Goal: Information Seeking & Learning: Find specific fact

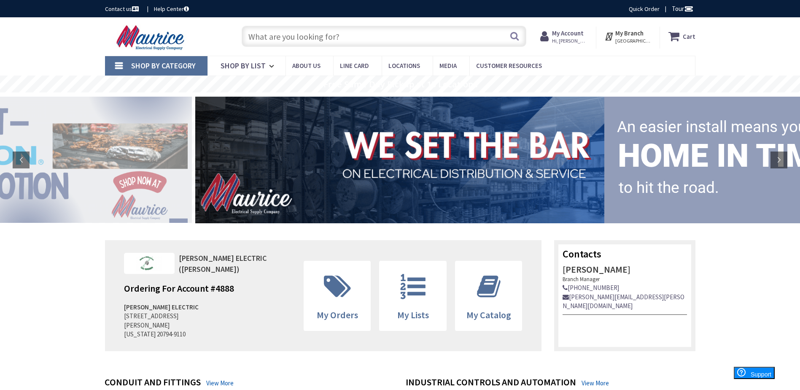
click at [430, 42] on input "text" at bounding box center [384, 36] width 285 height 21
paste input "THQL2120"
type input "THQL2120"
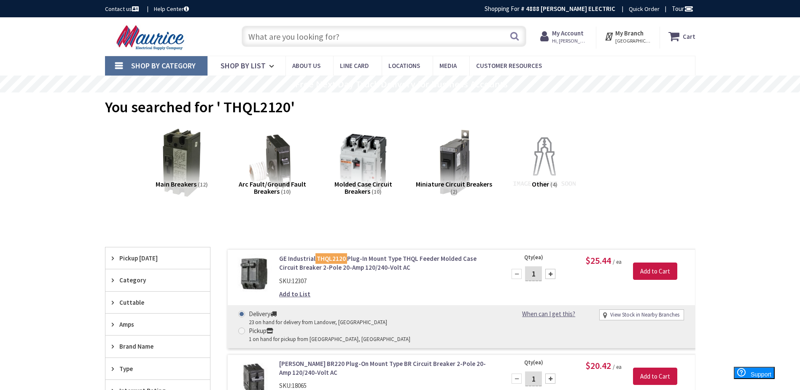
click at [374, 256] on link "GE Industrial THQL2120 Plug-In Mount Type THQL Feeder Molded Case Circuit Break…" at bounding box center [386, 263] width 215 height 18
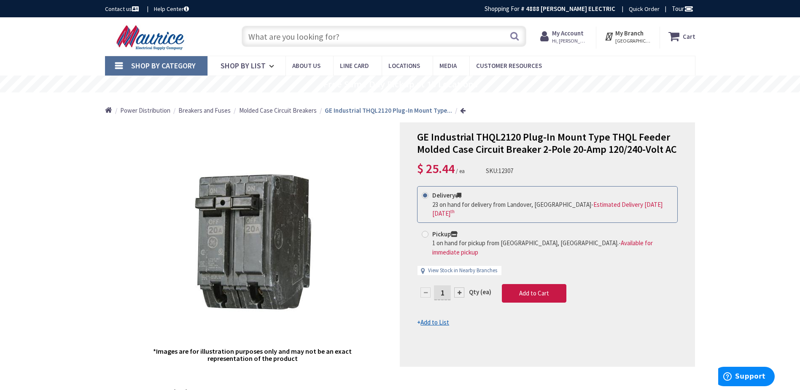
click at [368, 36] on input "text" at bounding box center [384, 36] width 285 height 21
paste input "THQB2120"
type input "THQB2120"
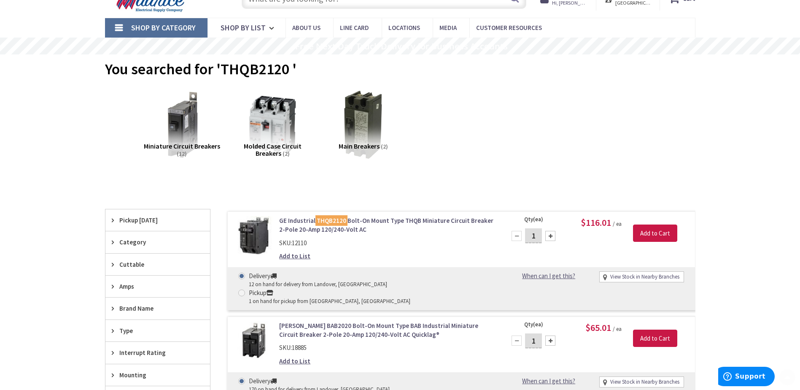
scroll to position [84, 0]
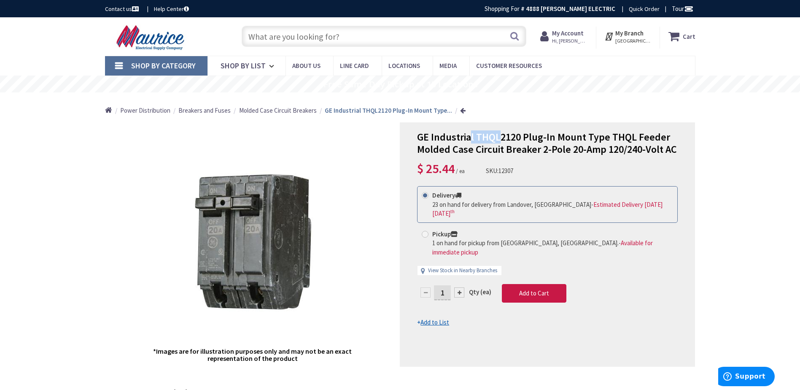
drag, startPoint x: 477, startPoint y: 137, endPoint x: 499, endPoint y: 138, distance: 21.5
click at [499, 138] on span "GE Industrial THQL2120 Plug-In Mount Type THQL Feeder Molded Case Circuit Break…" at bounding box center [547, 142] width 260 height 25
drag, startPoint x: 499, startPoint y: 138, endPoint x: 503, endPoint y: 137, distance: 4.7
click at [501, 138] on span "GE Industrial THQL2120 Plug-In Mount Type THQL Feeder Molded Case Circuit Break…" at bounding box center [547, 142] width 260 height 25
drag, startPoint x: 518, startPoint y: 135, endPoint x: 477, endPoint y: 134, distance: 41.3
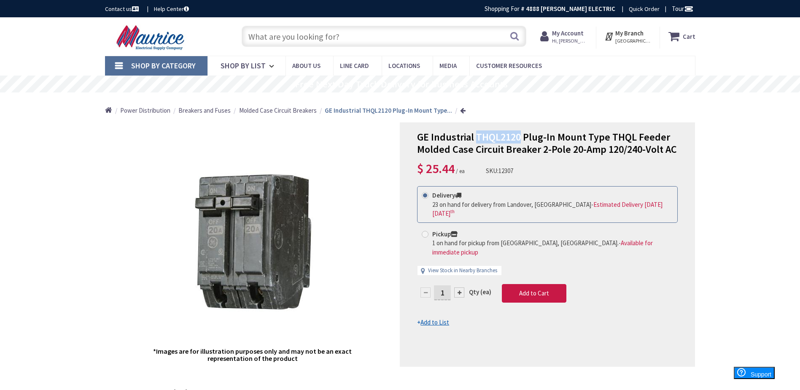
click at [477, 134] on span "GE Industrial THQL2120 Plug-In Mount Type THQL Feeder Molded Case Circuit Break…" at bounding box center [547, 142] width 260 height 25
copy span "THQL2120"
drag, startPoint x: 662, startPoint y: 195, endPoint x: 640, endPoint y: 198, distance: 22.9
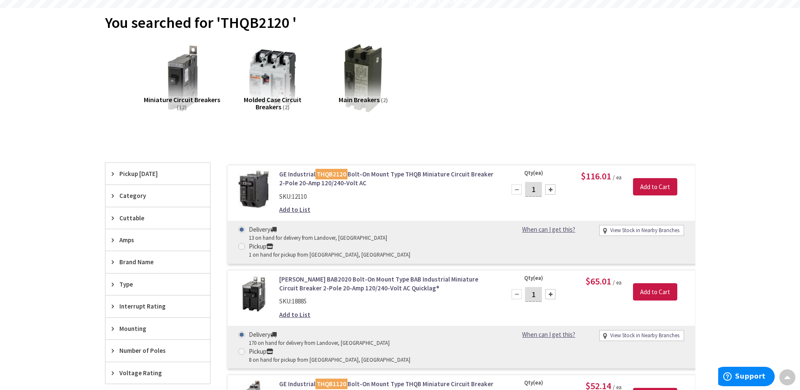
click at [405, 172] on link "GE Industrial THQB2120 Bolt-On Mount Type THQB Miniature Circuit Breaker 2-Pole…" at bounding box center [386, 179] width 215 height 18
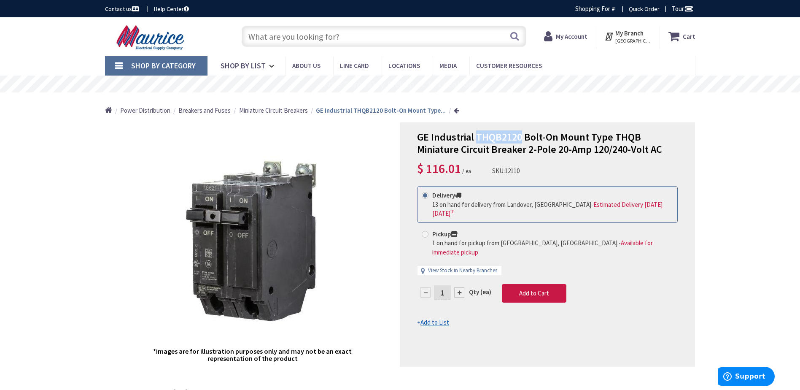
drag, startPoint x: 475, startPoint y: 135, endPoint x: 520, endPoint y: 136, distance: 45.1
click at [520, 136] on span "GE Industrial THQB2120 Bolt-On Mount Type THQB Miniature Circuit Breaker 2-Pole…" at bounding box center [539, 142] width 245 height 25
copy span "THQB2120"
click at [320, 35] on input "text" at bounding box center [384, 36] width 285 height 21
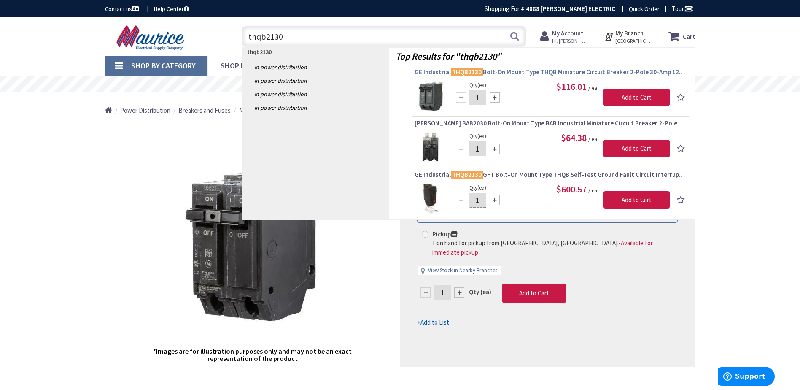
type input "thqb2130"
click at [541, 71] on span "GE Industrial THQB2130 Bolt-On Mount Type THQB Miniature Circuit Breaker 2-Pole…" at bounding box center [550, 72] width 272 height 8
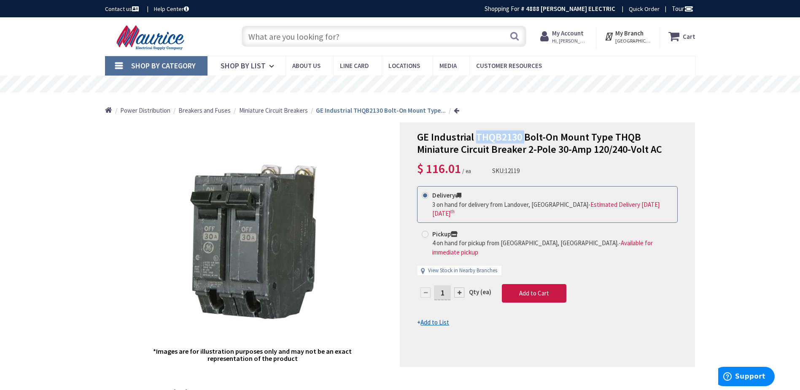
drag, startPoint x: 476, startPoint y: 135, endPoint x: 523, endPoint y: 137, distance: 47.3
click at [523, 137] on span "GE Industrial THQB2130 Bolt-On Mount Type THQB Miniature Circuit Breaker 2-Pole…" at bounding box center [539, 142] width 245 height 25
copy span "THQB2130"
click at [382, 35] on input "text" at bounding box center [384, 36] width 285 height 21
paste input "THQB2130"
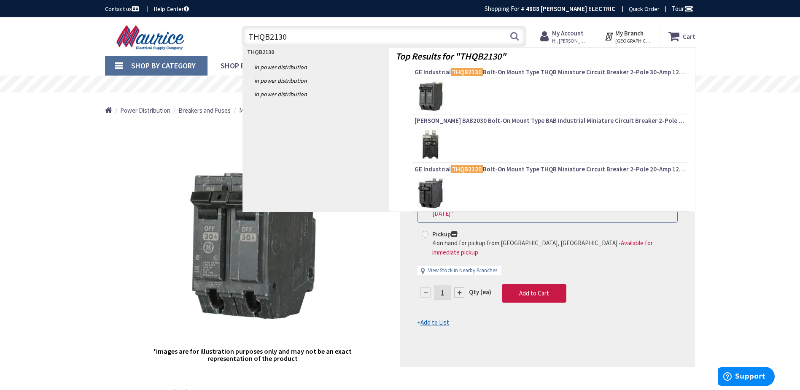
type input "THQ2130"
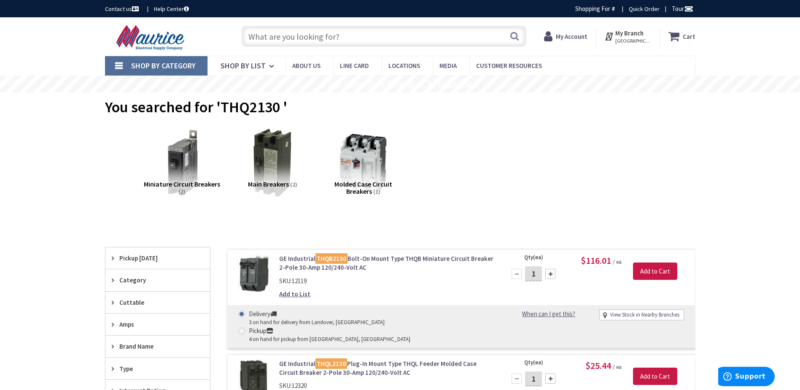
click at [451, 257] on link "GE Industrial THQB2130 Bolt-On Mount Type THQB Miniature Circuit Breaker 2-Pole…" at bounding box center [386, 263] width 215 height 18
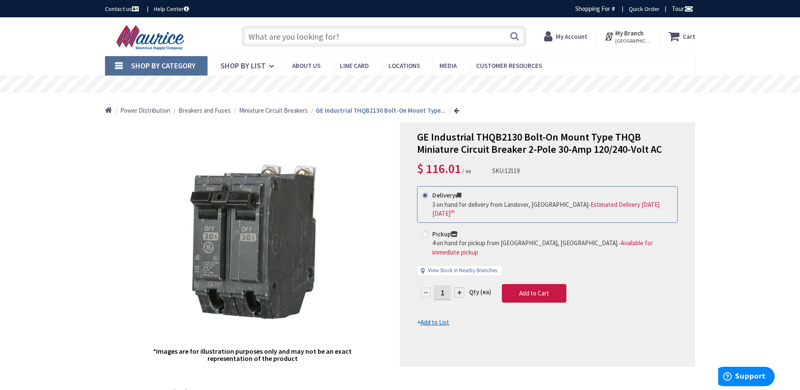
click at [351, 41] on input "text" at bounding box center [384, 36] width 285 height 21
paste input "THQB2130"
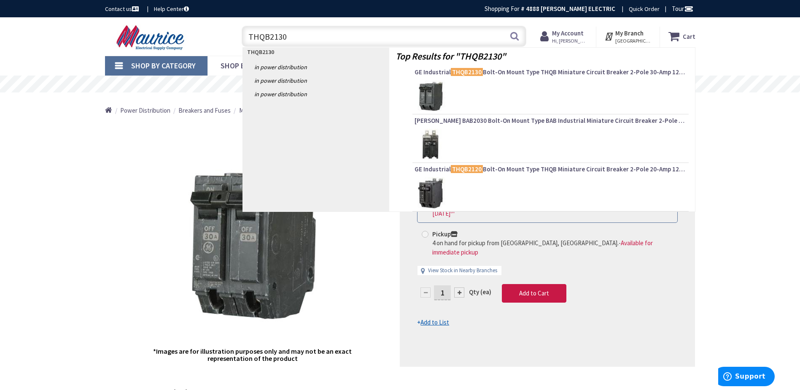
type input "THQ2130"
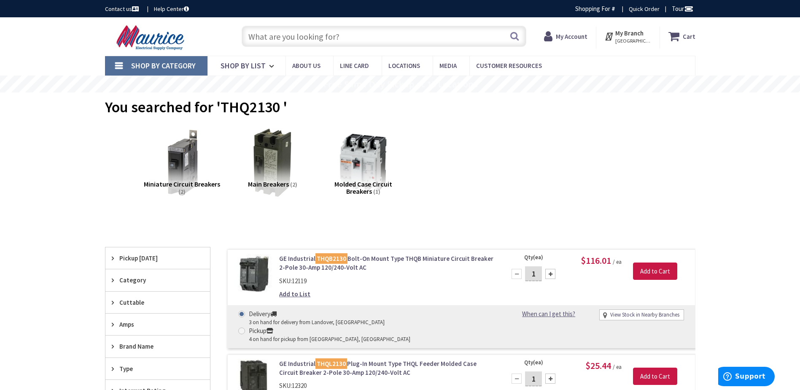
scroll to position [42, 0]
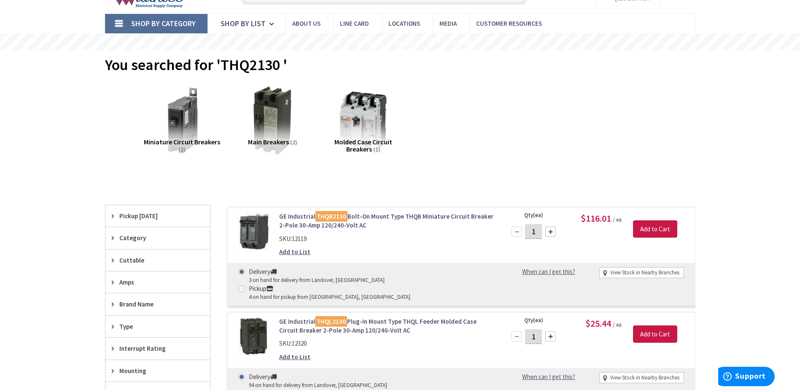
click at [360, 317] on link "GE Industrial THQL2130 Plug-In Mount Type THQL Feeder Molded Case Circuit Break…" at bounding box center [386, 326] width 215 height 18
click at [309, 317] on link "GE Industrial THQL2130 Plug-In Mount Type THQL Feeder Molded Case Circuit Break…" at bounding box center [386, 326] width 215 height 18
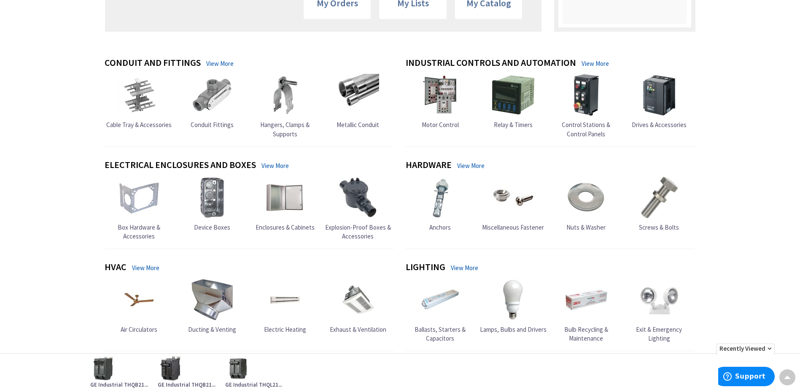
scroll to position [42, 0]
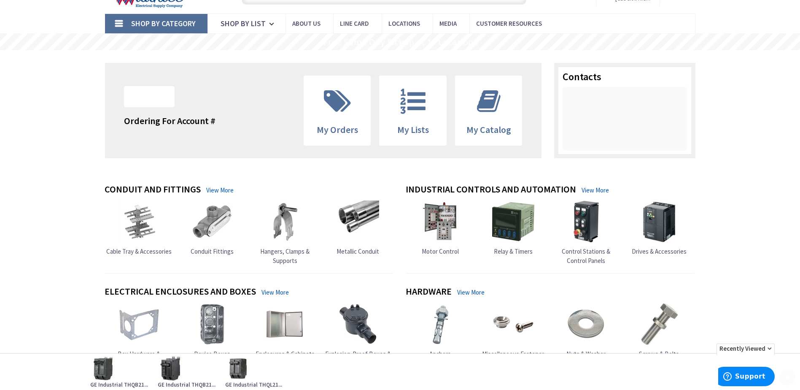
drag, startPoint x: 311, startPoint y: 303, endPoint x: 322, endPoint y: 300, distance: 11.5
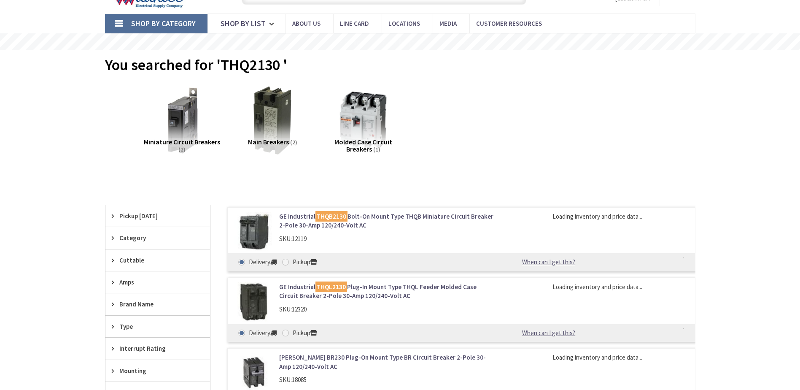
click at [259, 295] on div "GE Industrial THQL2130 Plug-In Mount Type THQL Feeder Molded Case Circuit Break…" at bounding box center [461, 309] width 468 height 64
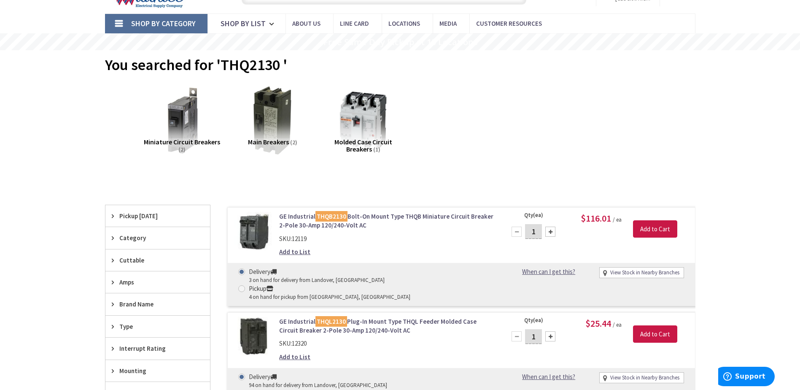
click at [260, 317] on img at bounding box center [253, 336] width 39 height 39
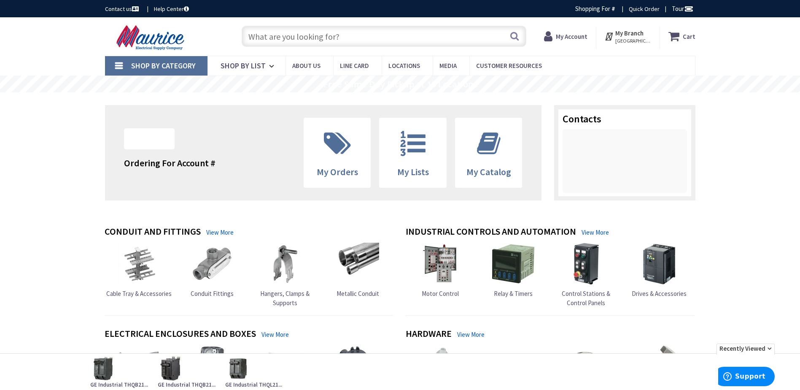
click at [398, 44] on input "text" at bounding box center [384, 36] width 285 height 21
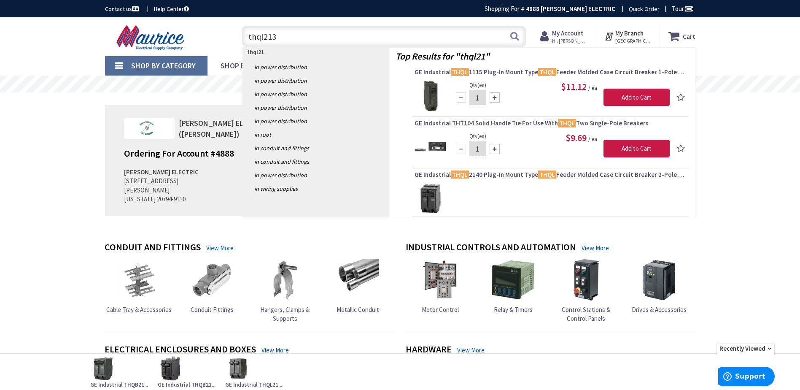
type input "thql2130"
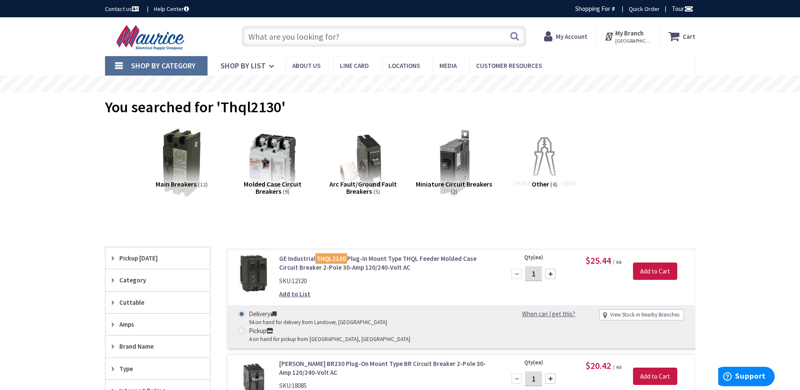
click at [334, 262] on mark "THQL2130" at bounding box center [331, 258] width 32 height 11
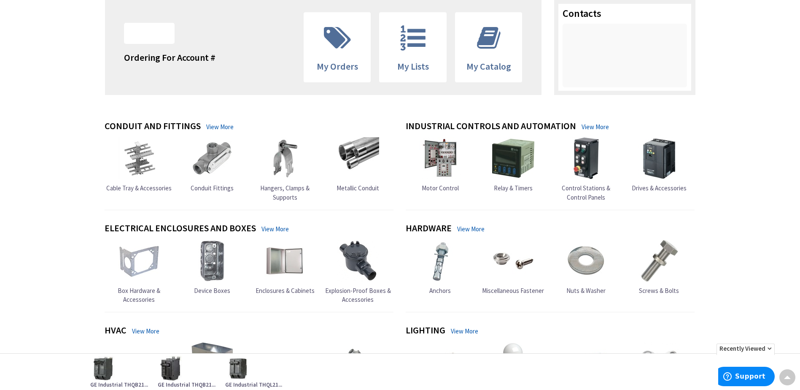
scroll to position [84, 0]
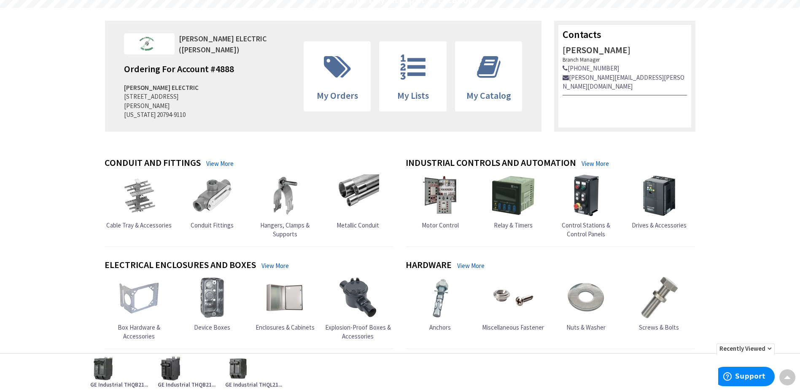
drag, startPoint x: 388, startPoint y: 174, endPoint x: 383, endPoint y: 161, distance: 13.7
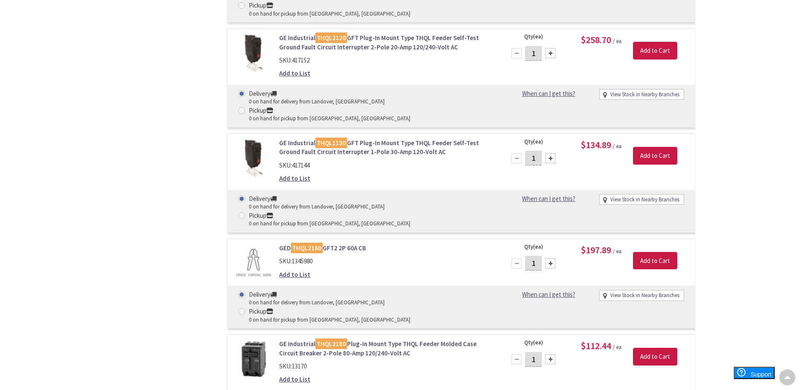
scroll to position [2813, 0]
